Goal: Contribute content: Add original content to the website for others to see

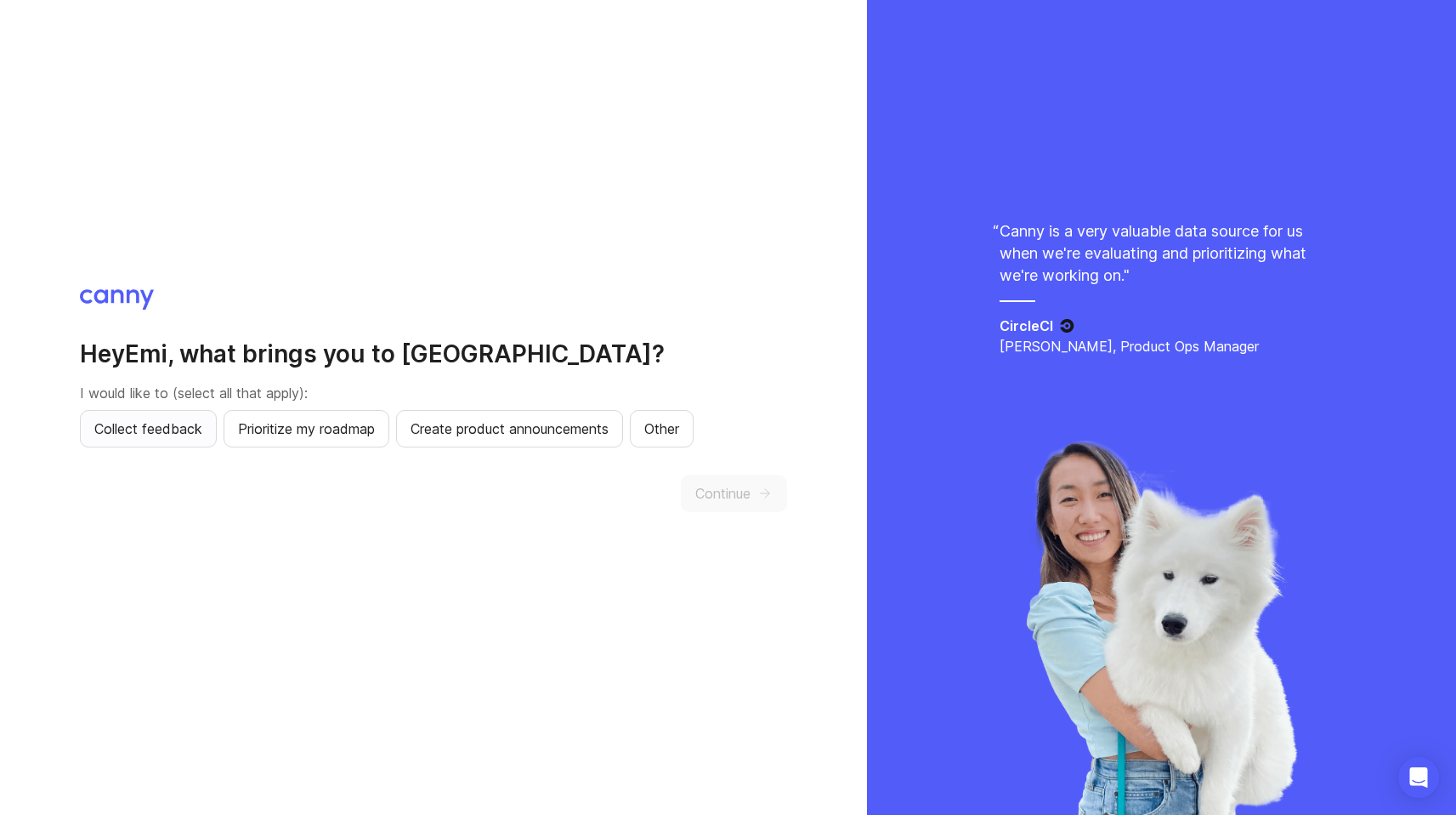
click at [130, 435] on span "Collect feedback" at bounding box center [148, 428] width 108 height 20
click at [705, 478] on button "Continue" at bounding box center [734, 493] width 106 height 37
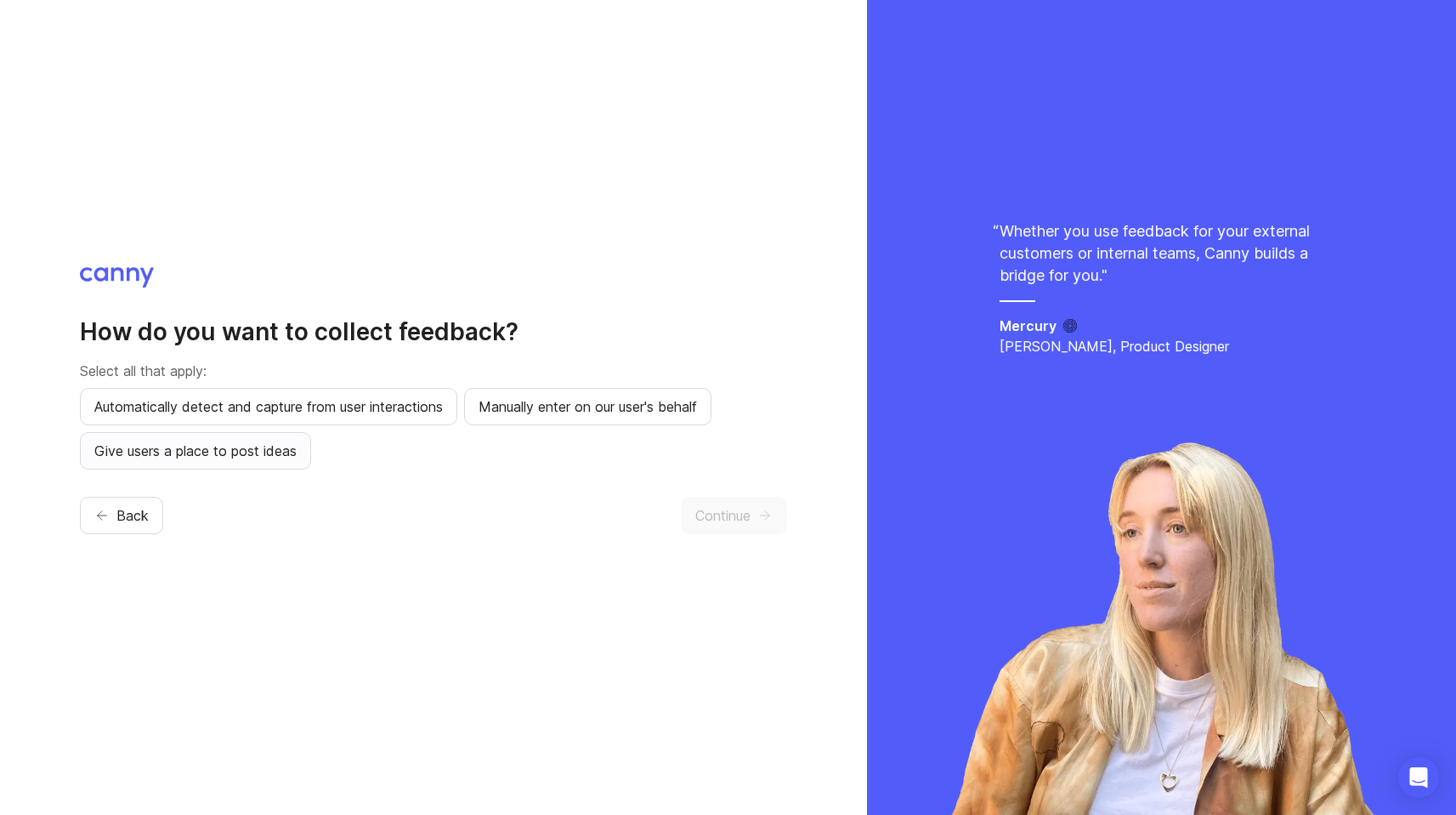
click at [228, 457] on span "Give users a place to post ideas" at bounding box center [196, 450] width 203 height 20
click at [770, 510] on icon "button" at bounding box center [765, 516] width 16 height 16
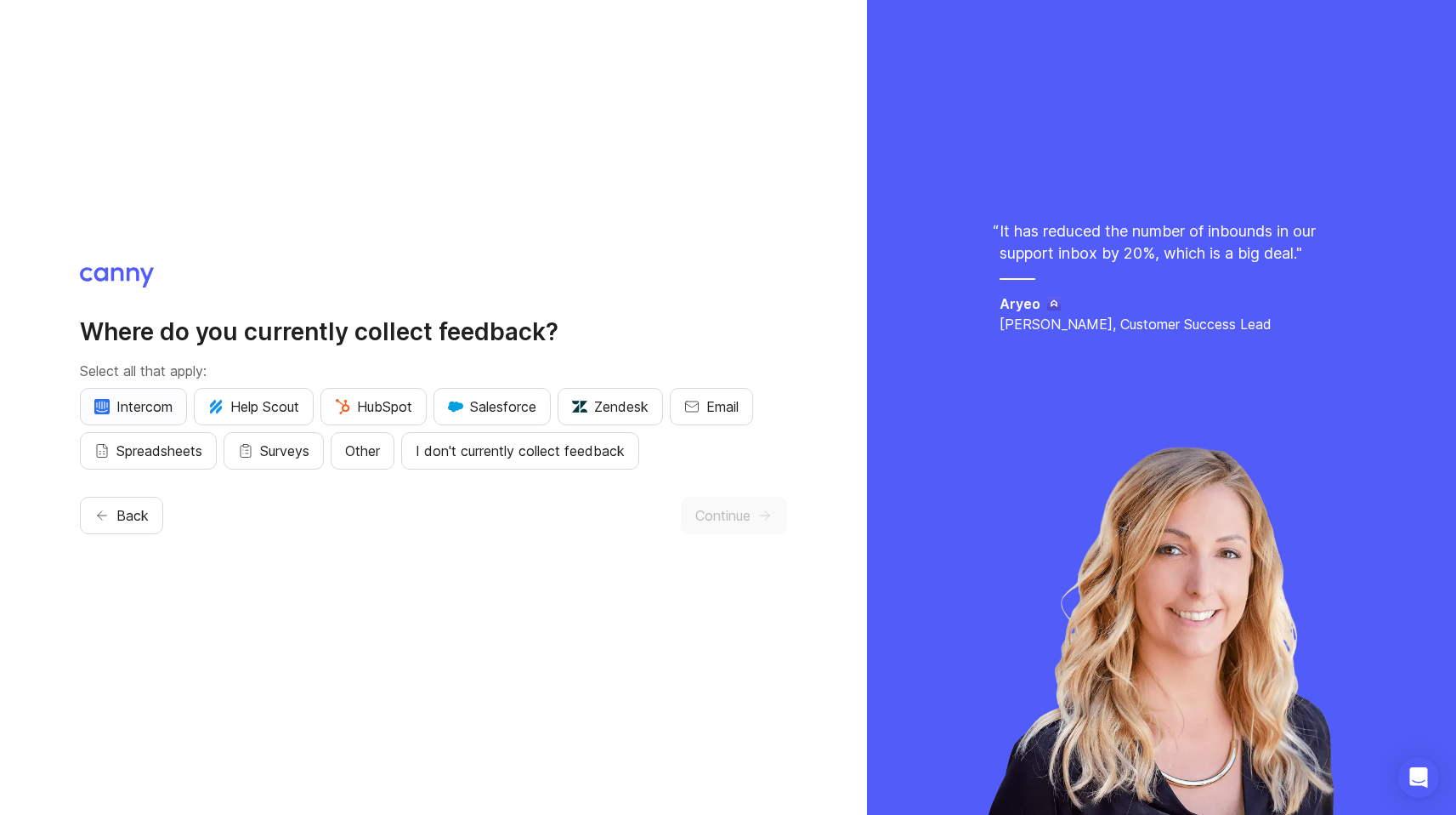
click at [143, 416] on button "Intercom" at bounding box center [134, 407] width 107 height 37
drag, startPoint x: 278, startPoint y: 409, endPoint x: 293, endPoint y: 410, distance: 15.0
click at [280, 410] on span "Help Scout" at bounding box center [253, 406] width 91 height 20
drag, startPoint x: 361, startPoint y: 408, endPoint x: 423, endPoint y: 408, distance: 62.0
click at [365, 408] on span "HubSpot" at bounding box center [373, 406] width 77 height 20
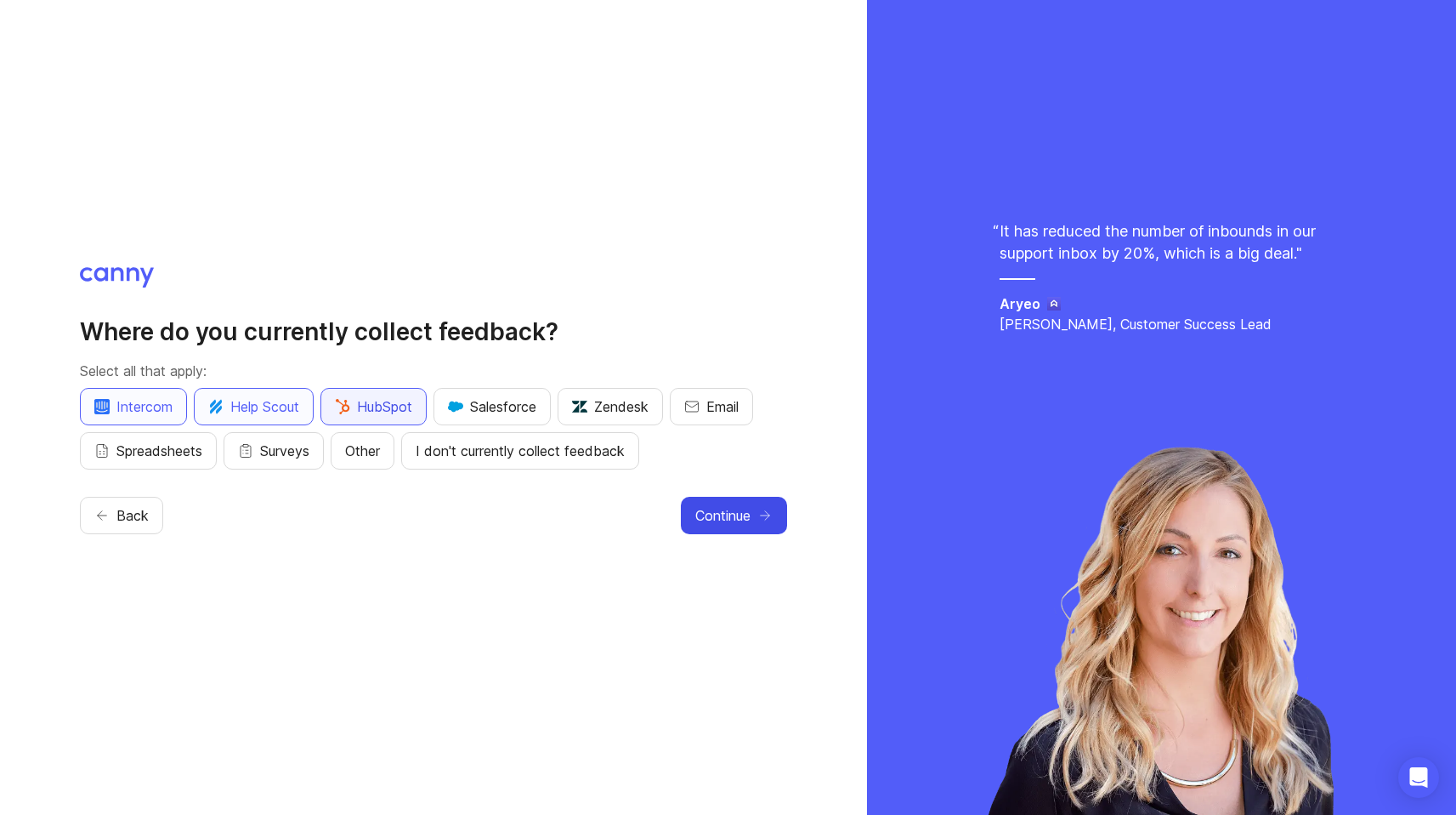
click at [427, 408] on button "HubSpot" at bounding box center [373, 407] width 106 height 37
drag, startPoint x: 519, startPoint y: 412, endPoint x: 556, endPoint y: 412, distance: 37.0
click at [519, 412] on span "Salesforce" at bounding box center [492, 406] width 89 height 20
drag, startPoint x: 625, startPoint y: 414, endPoint x: 665, endPoint y: 416, distance: 40.0
click at [632, 414] on span "Zendesk" at bounding box center [610, 406] width 77 height 20
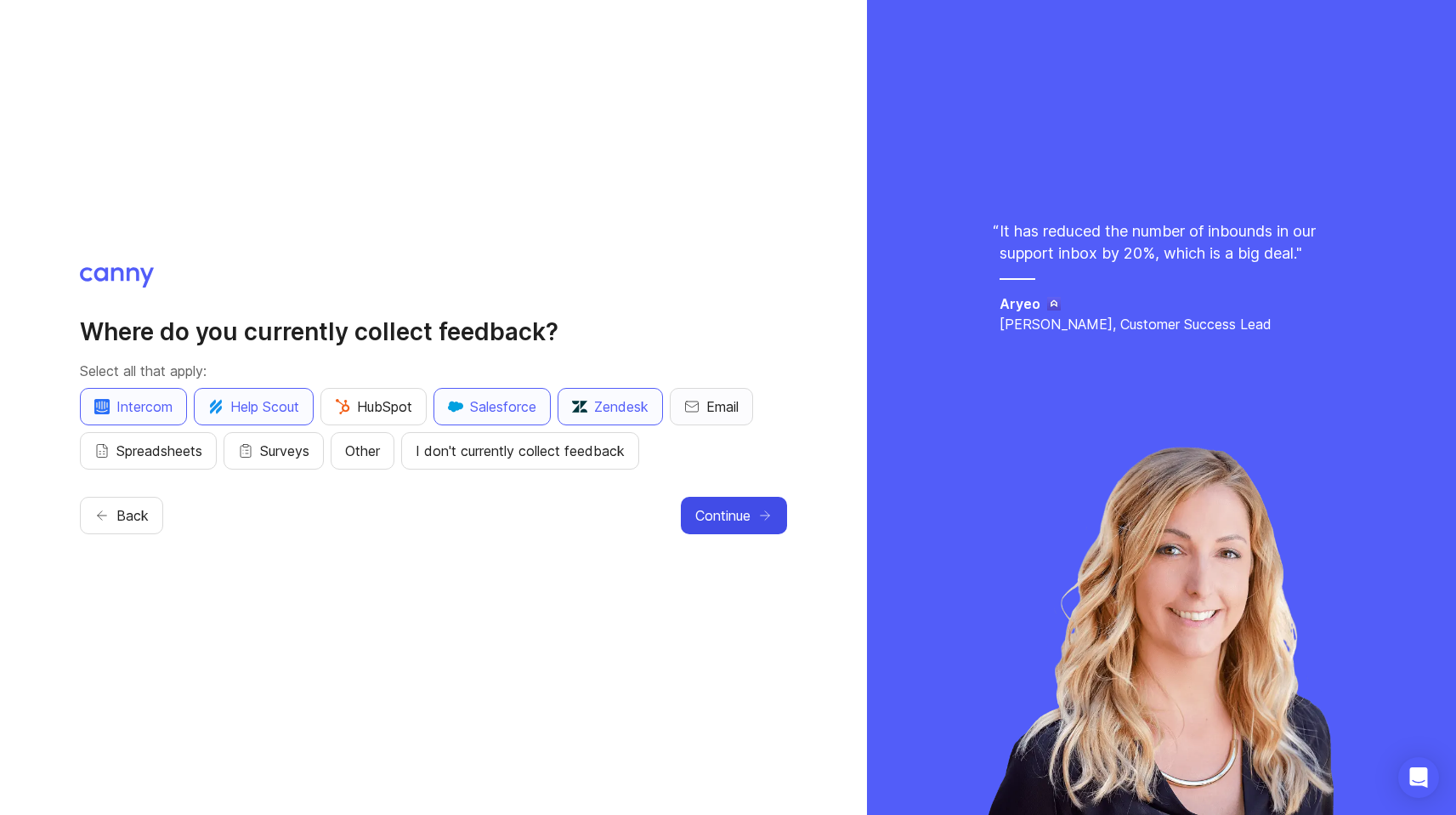
drag, startPoint x: 742, startPoint y: 408, endPoint x: 763, endPoint y: 435, distance: 34.2
click at [739, 409] on span "Email" at bounding box center [722, 406] width 32 height 20
click at [758, 540] on div "Where do you currently collect feedback? Select all that apply: Intercom Help S…" at bounding box center [434, 408] width 708 height 281
click at [749, 527] on button "Continue" at bounding box center [734, 515] width 106 height 37
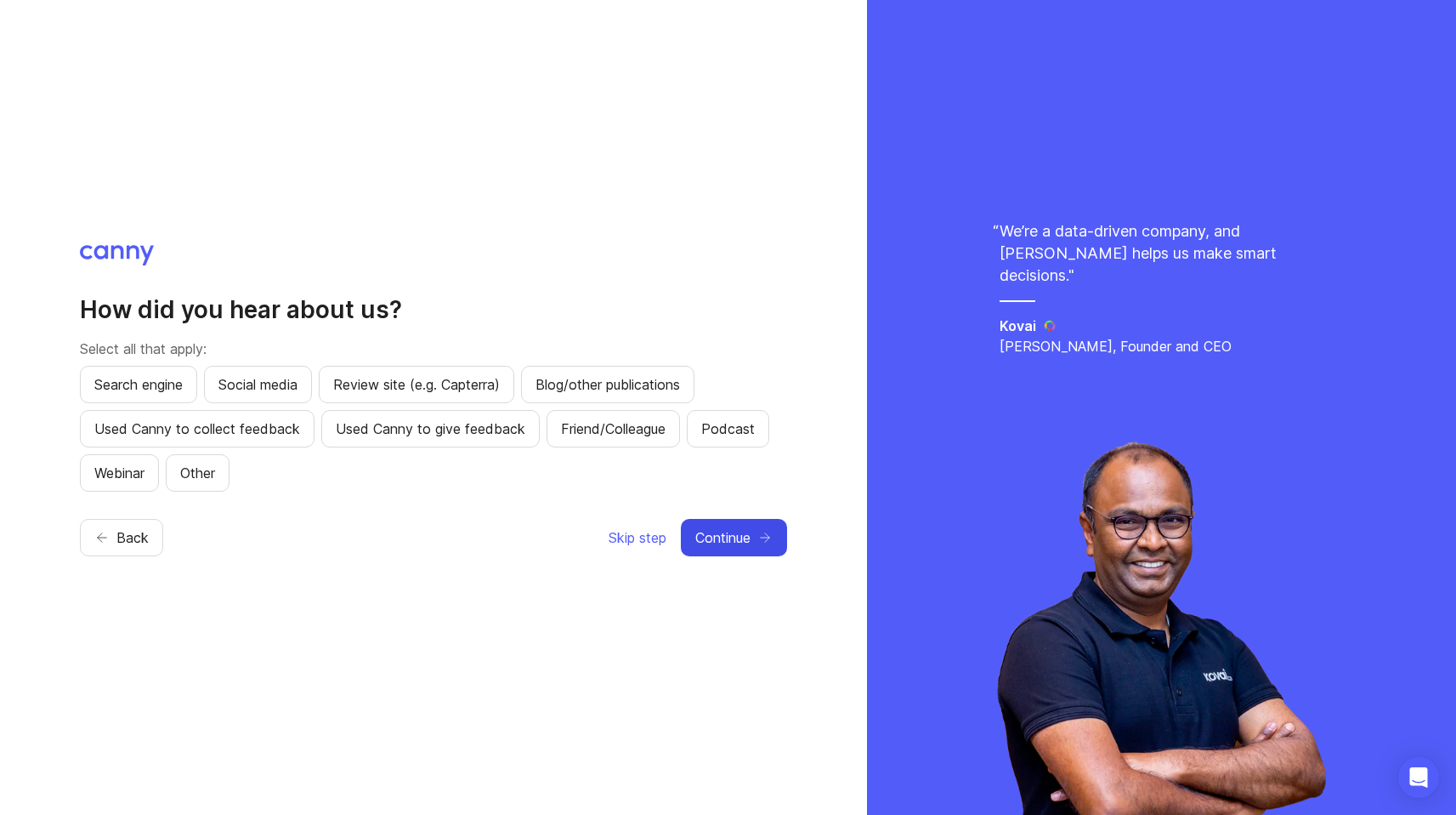
click at [749, 527] on span "Continue" at bounding box center [723, 537] width 56 height 20
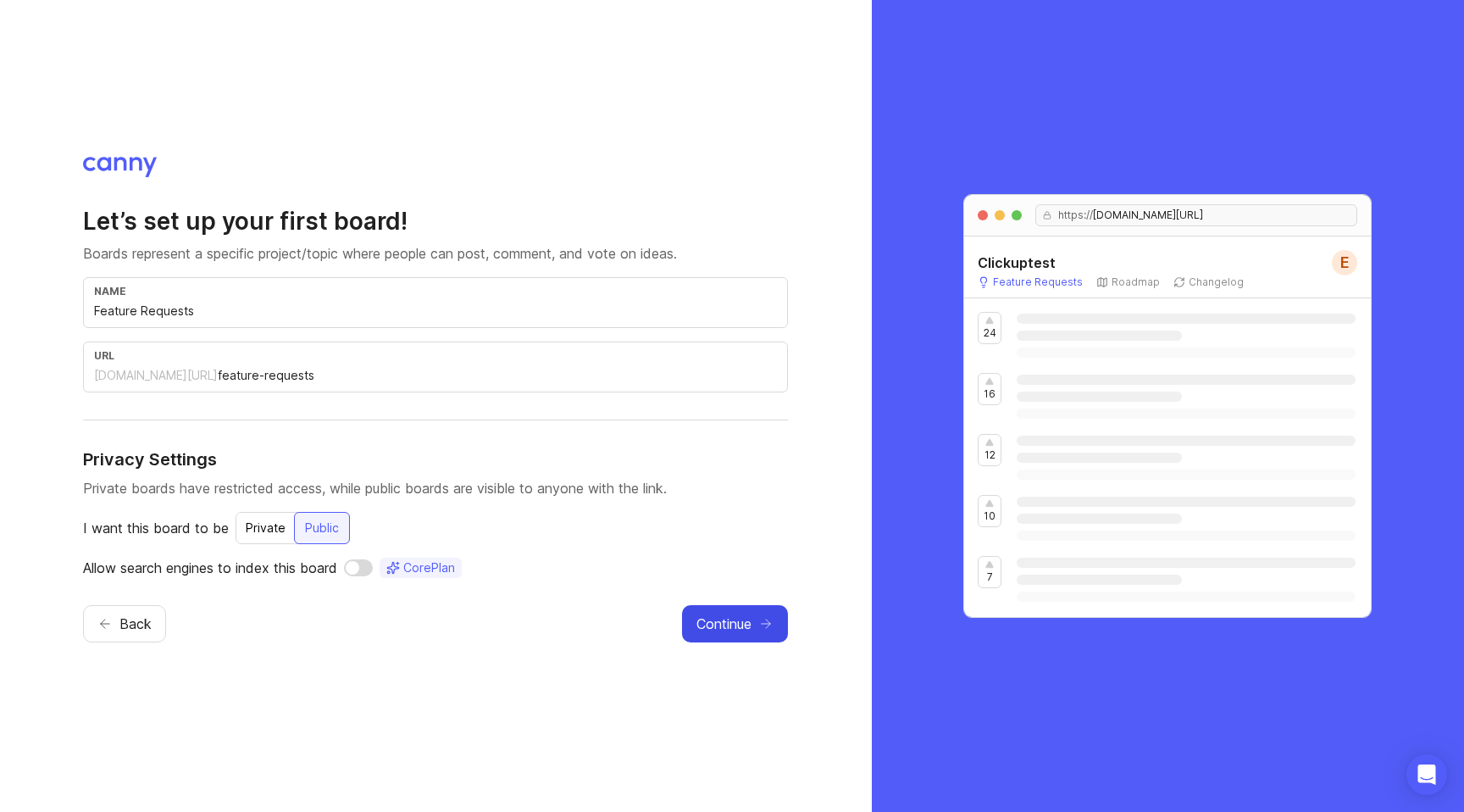
click at [754, 607] on button "Continue" at bounding box center [734, 624] width 106 height 37
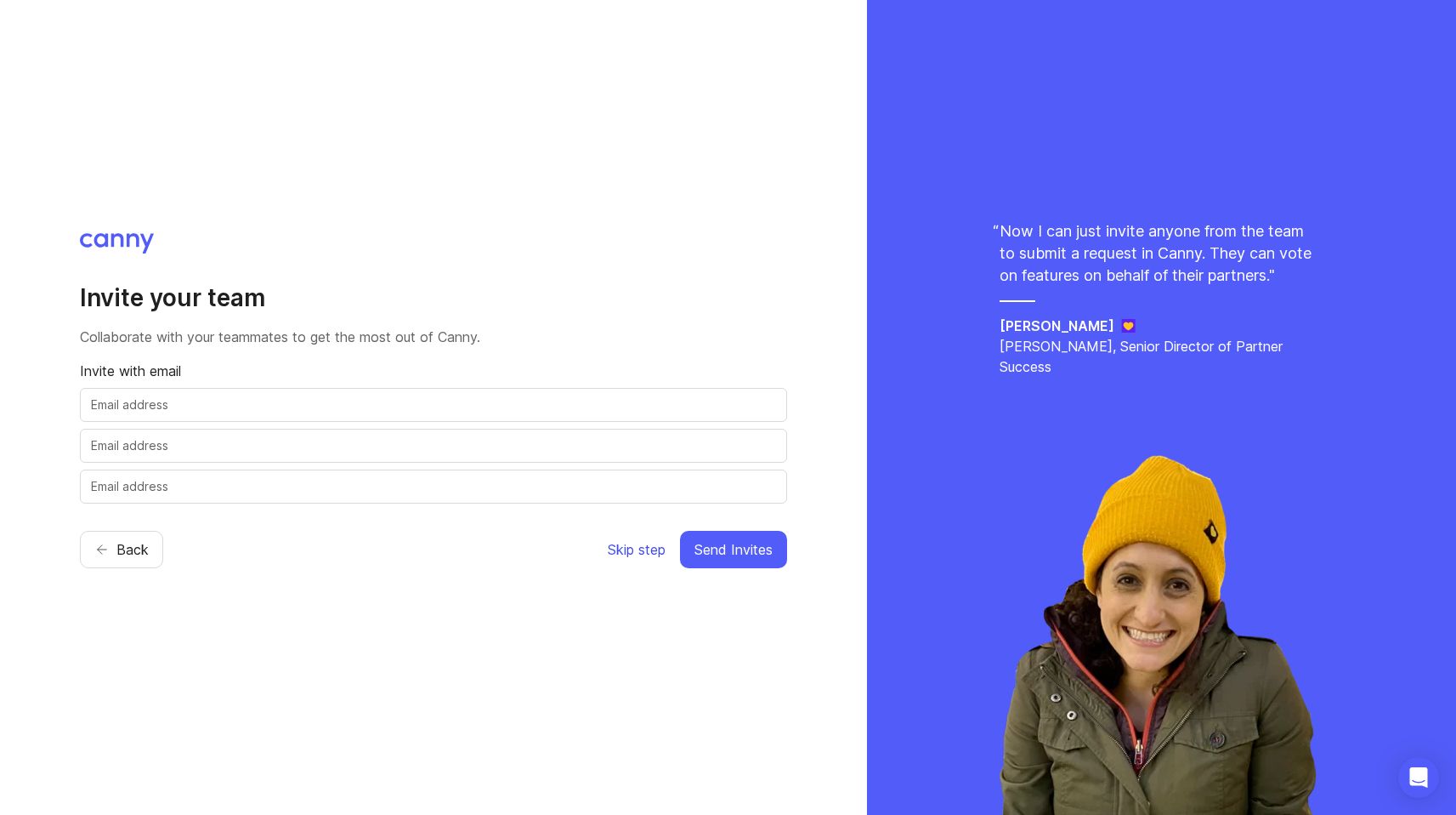
click at [641, 548] on span "Skip step" at bounding box center [636, 549] width 57 height 20
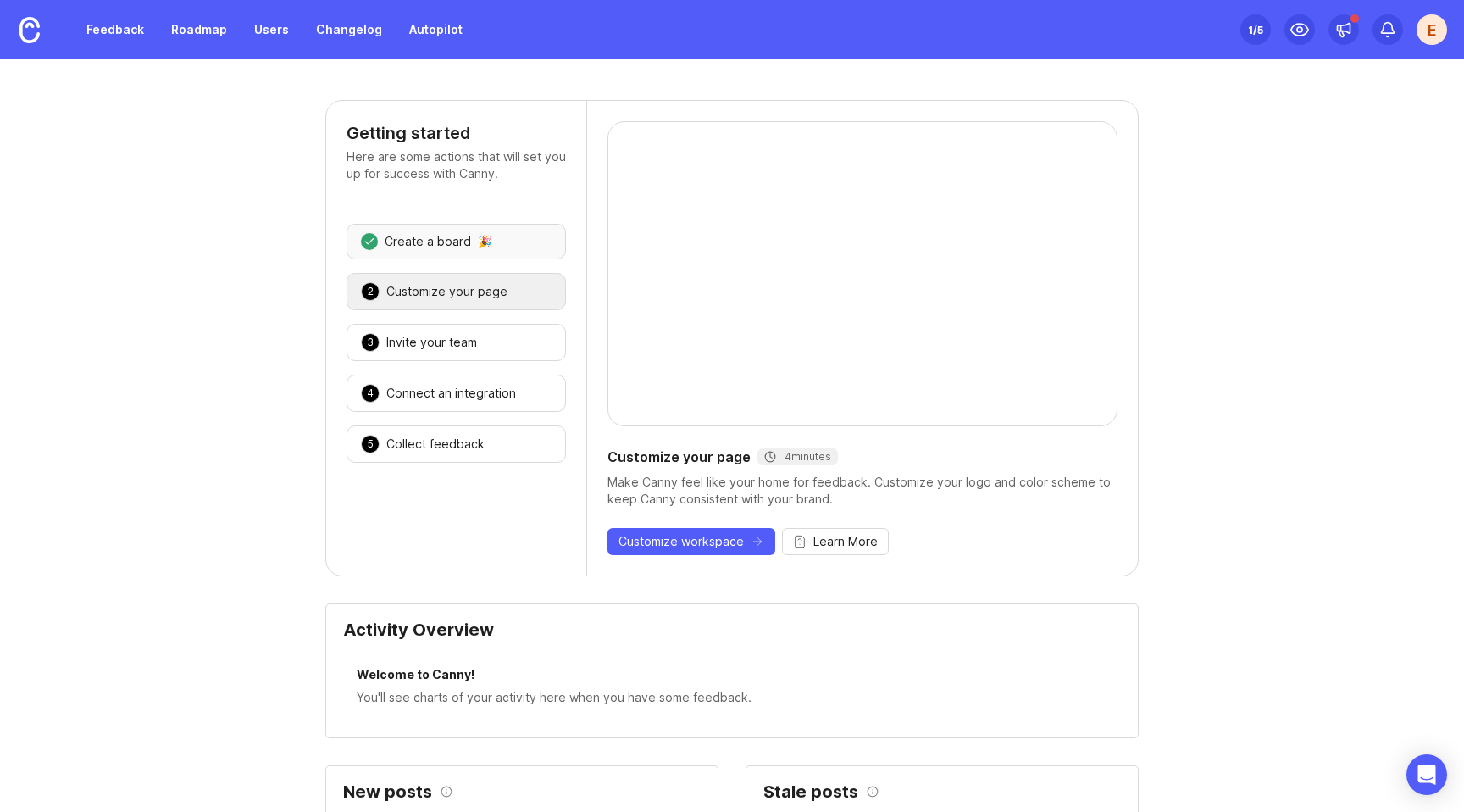
click at [446, 242] on div "Create a board" at bounding box center [427, 241] width 86 height 17
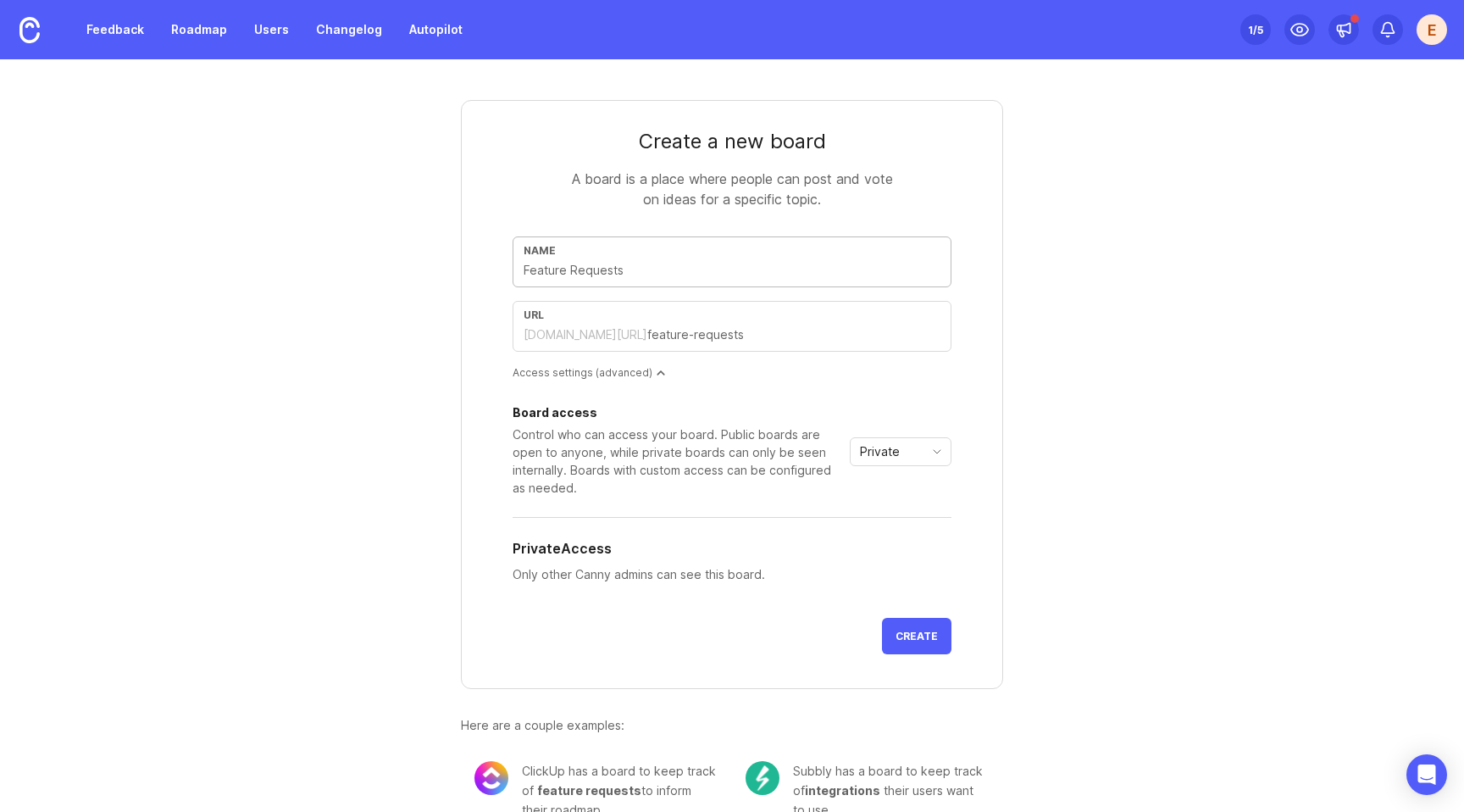
type input "B"
type input "b"
type input "Bo"
type input "bo"
type input "Boa"
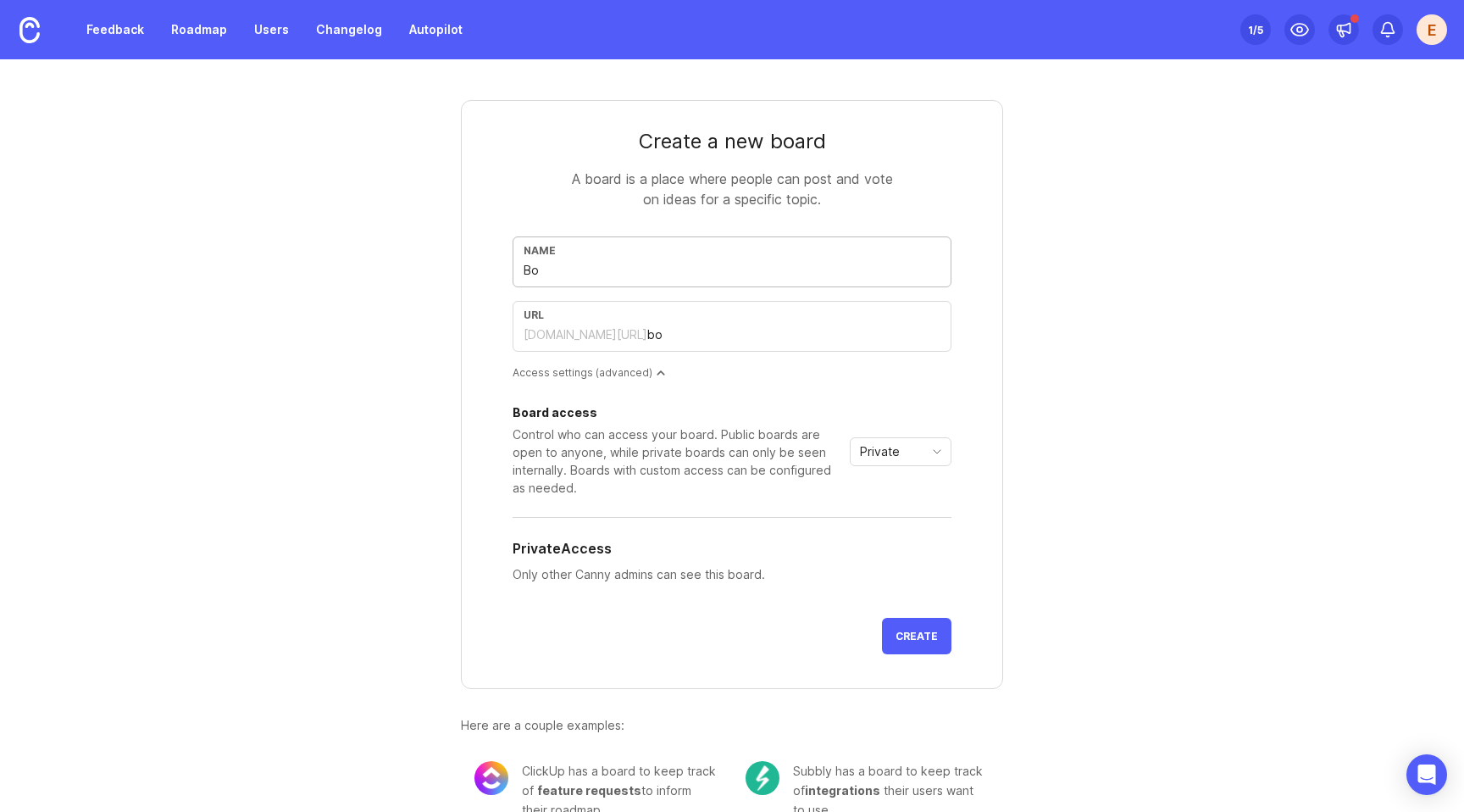
type input "boa"
type input "Boar"
type input "boar"
type input "Board"
type input "board"
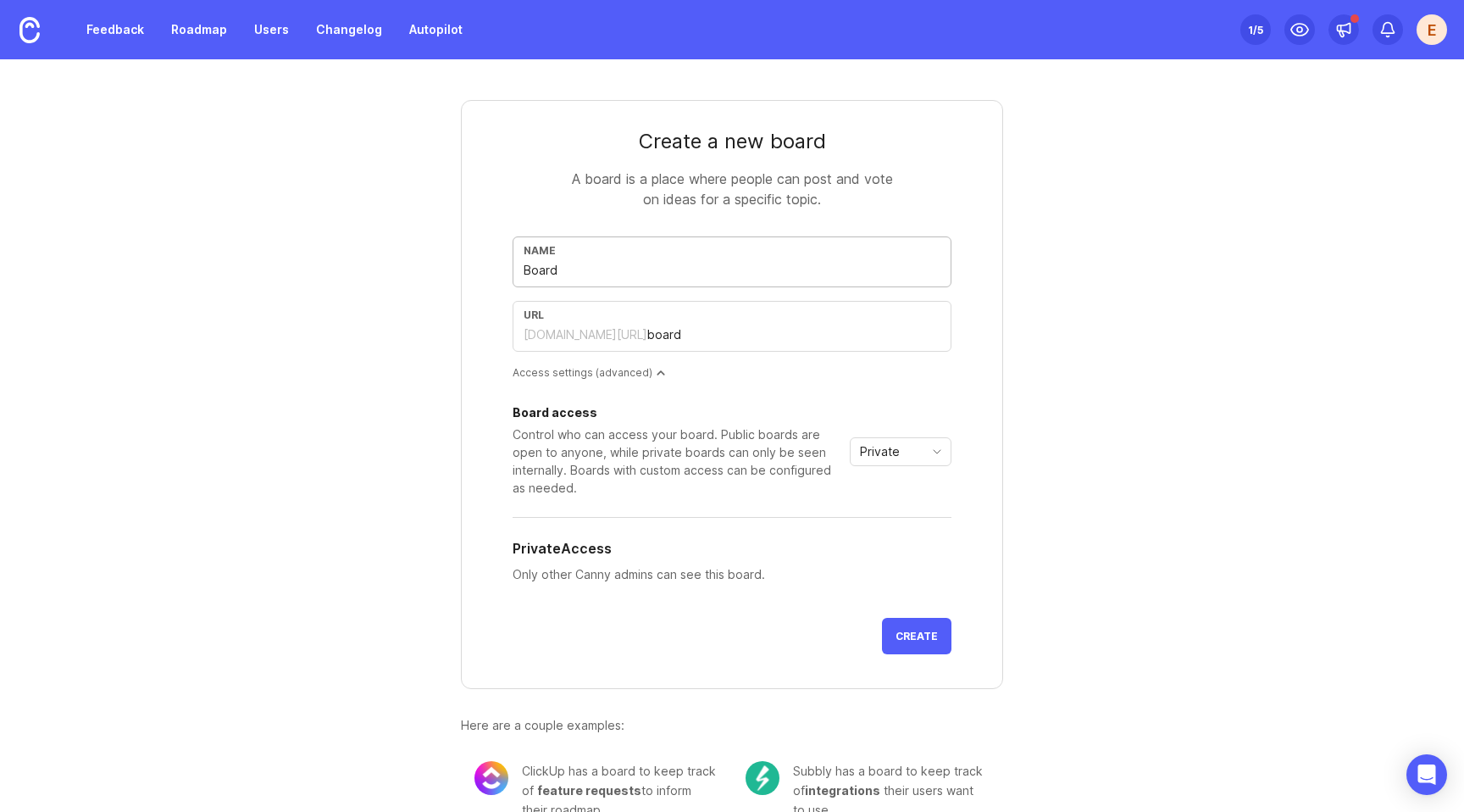
type input "Board t"
type input "board-t"
type input "Board te"
type input "board-te"
type input "Board tes"
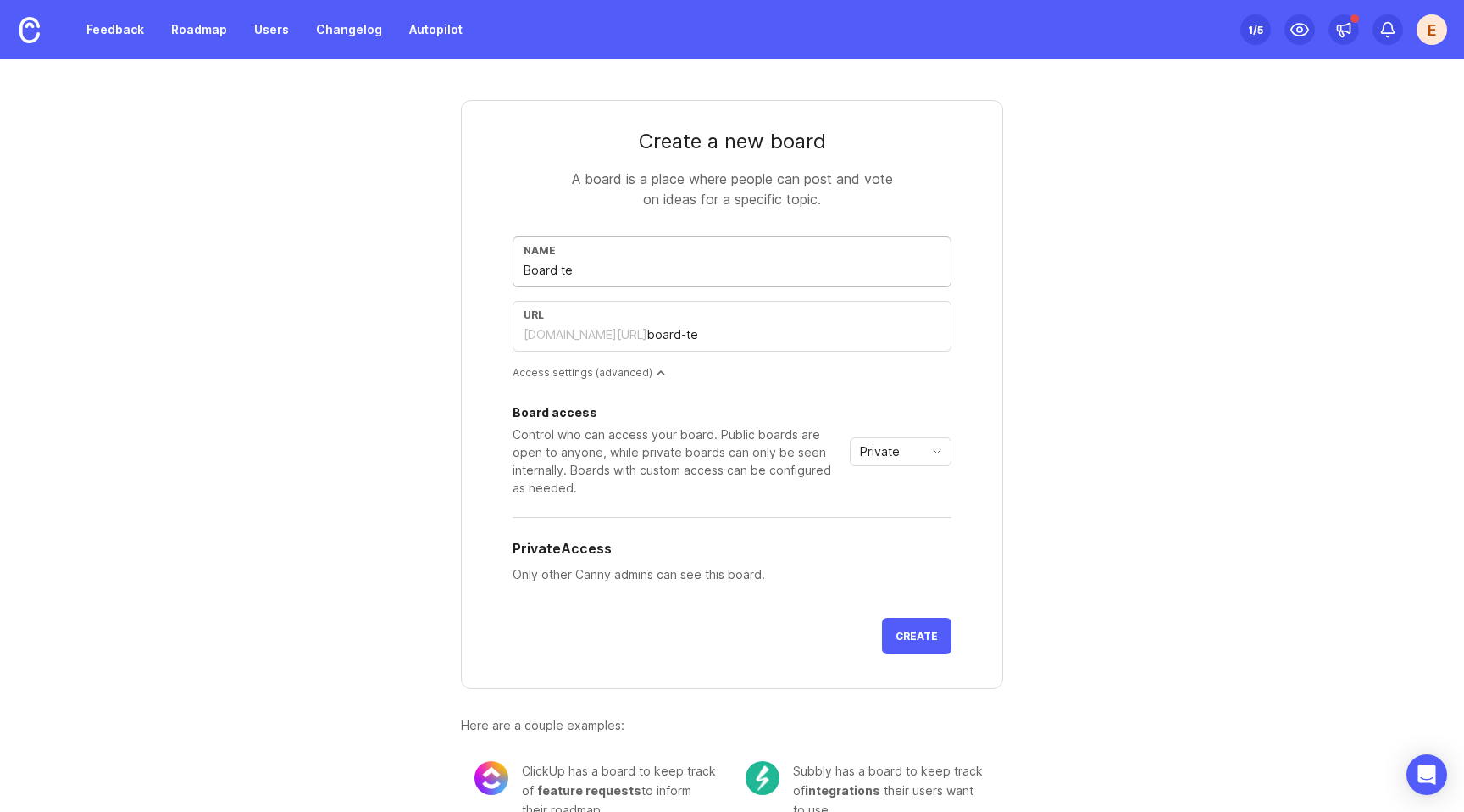
type input "board-tes"
type input "Board test"
type input "board-test"
type input "Board test"
click at [901, 644] on button "Create" at bounding box center [917, 636] width 70 height 37
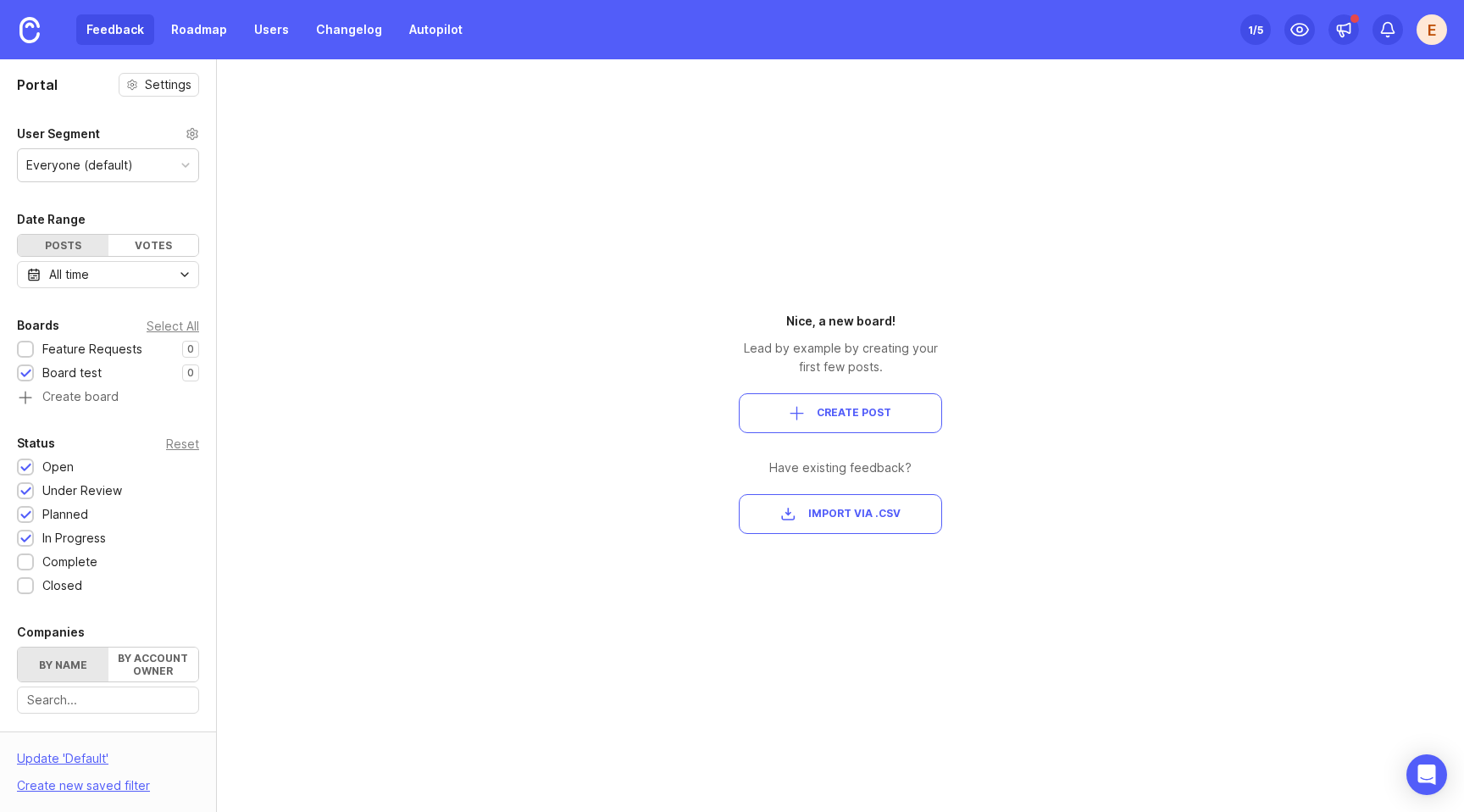
click at [879, 417] on span "Create Post" at bounding box center [854, 413] width 75 height 15
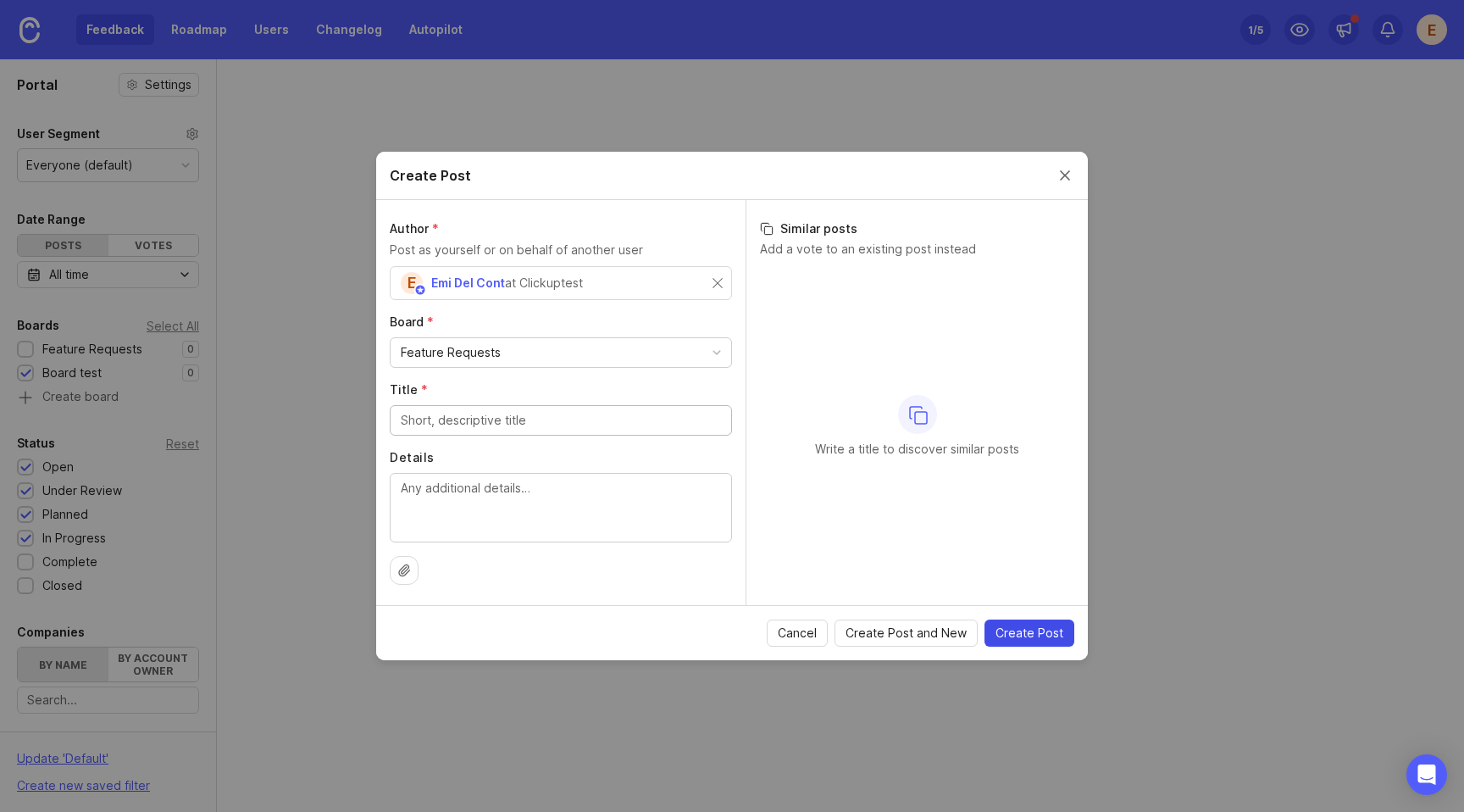
click at [1042, 640] on span "Create Post" at bounding box center [1030, 632] width 68 height 17
click at [565, 427] on input "Title *" at bounding box center [562, 420] width 321 height 18
type input "test"
drag, startPoint x: 1005, startPoint y: 619, endPoint x: 1013, endPoint y: 624, distance: 9.4
click at [1007, 621] on div "Cancel Create Post and New Create Post Please enter a title between 1 and 400 c…" at bounding box center [732, 632] width 712 height 55
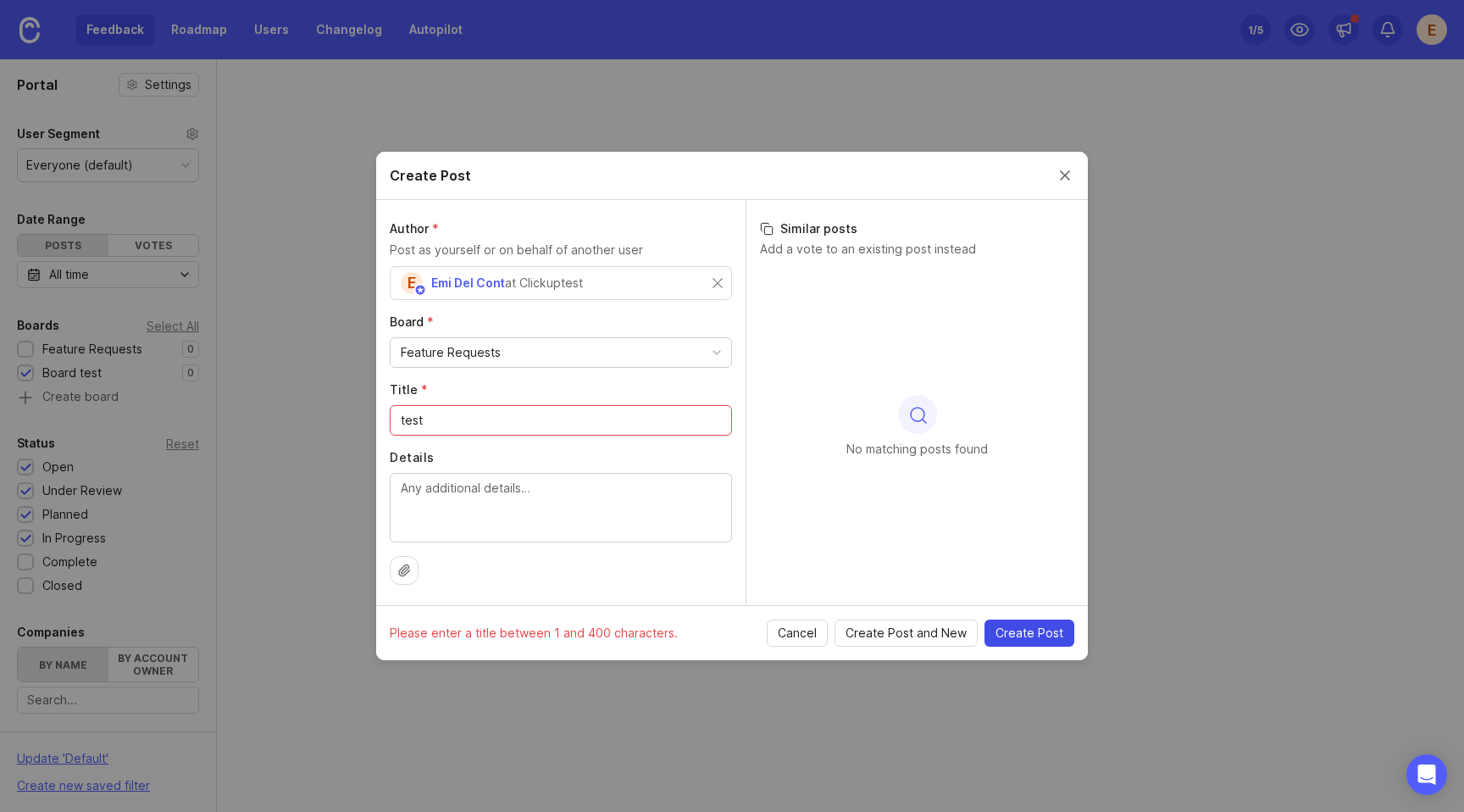
click at [1022, 631] on span "Create Post" at bounding box center [1030, 632] width 68 height 17
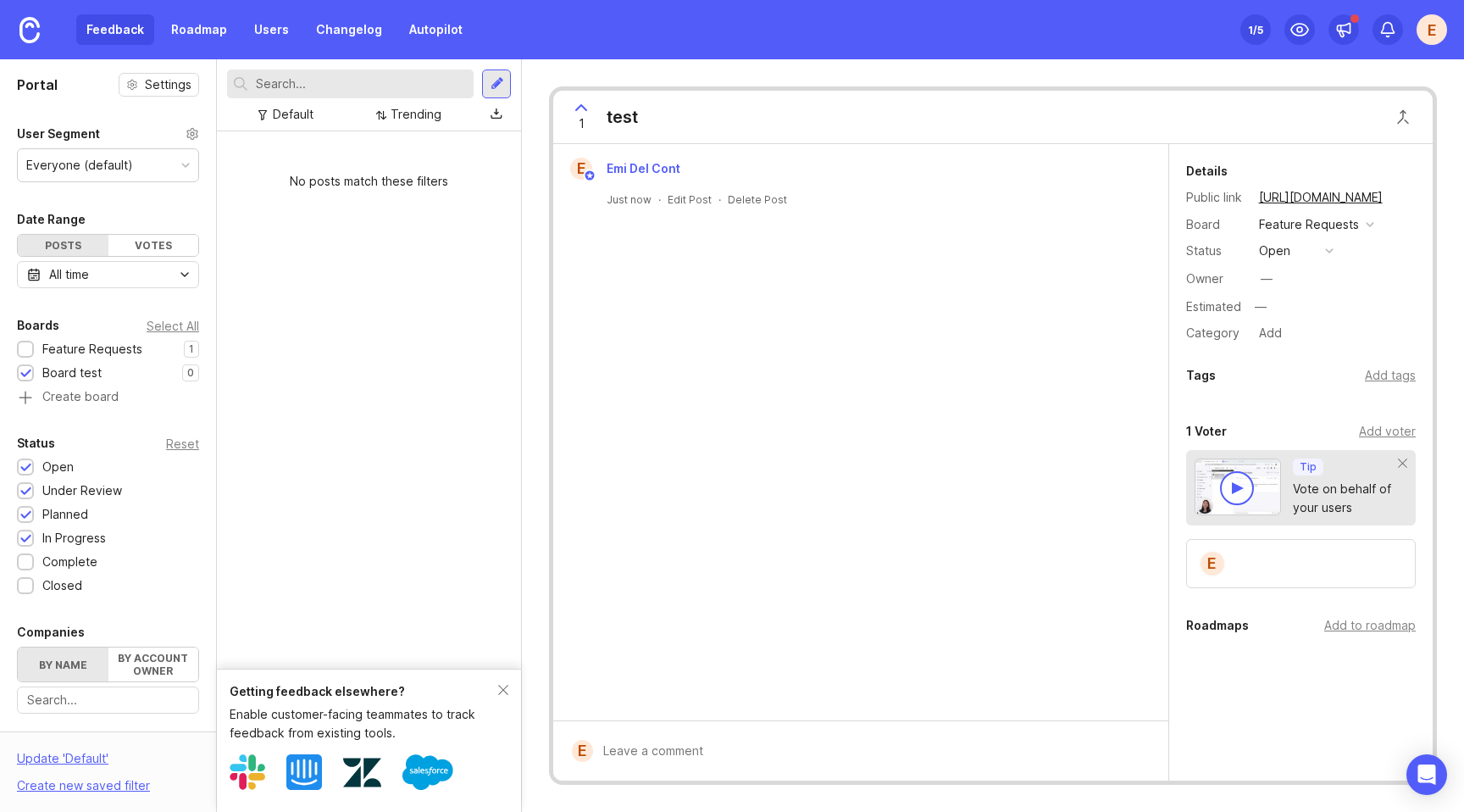
click at [424, 286] on div "No posts match these filters" at bounding box center [368, 399] width 304 height 537
click at [833, 361] on div "E Emi Del Cont Just now · Edit Post · Delete Post" at bounding box center [861, 431] width 615 height 576
